Goal: Navigation & Orientation: Find specific page/section

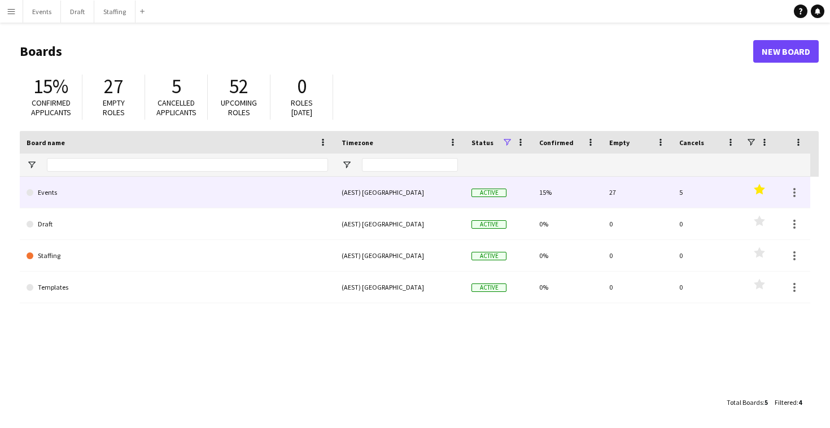
click at [306, 185] on link "Events" at bounding box center [177, 193] width 301 height 32
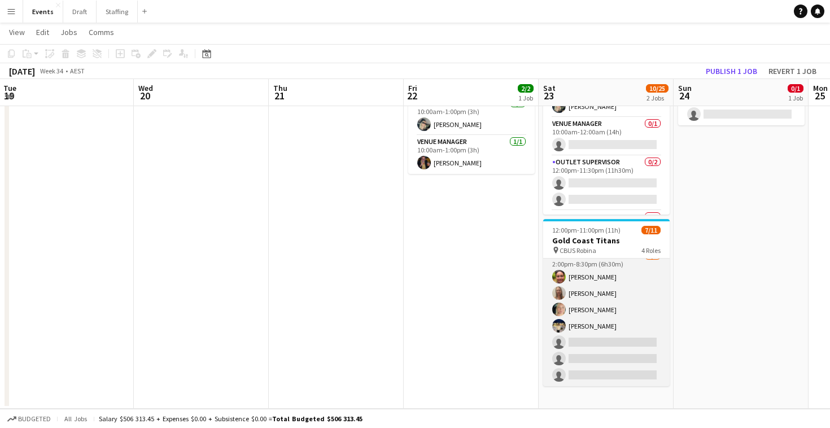
scroll to position [141, 0]
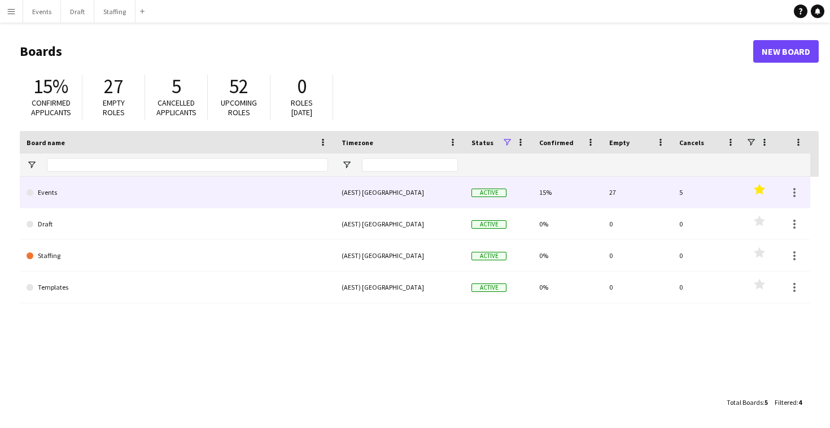
click at [244, 191] on link "Events" at bounding box center [177, 193] width 301 height 32
